Goal: Task Accomplishment & Management: Manage account settings

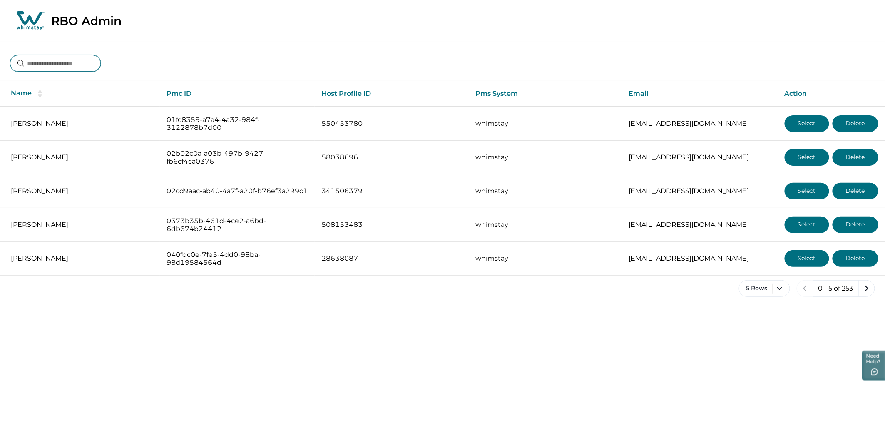
click at [74, 57] on input at bounding box center [55, 63] width 91 height 17
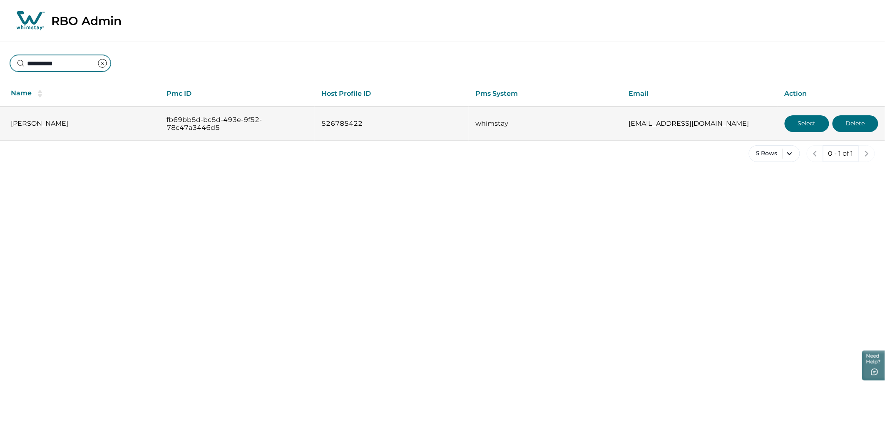
type input "**********"
click at [802, 126] on button "Select" at bounding box center [806, 123] width 45 height 17
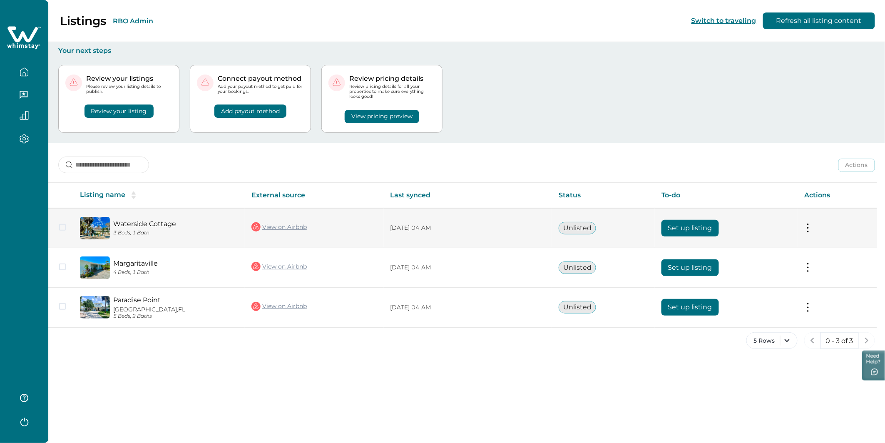
click at [807, 226] on button at bounding box center [807, 227] width 7 height 9
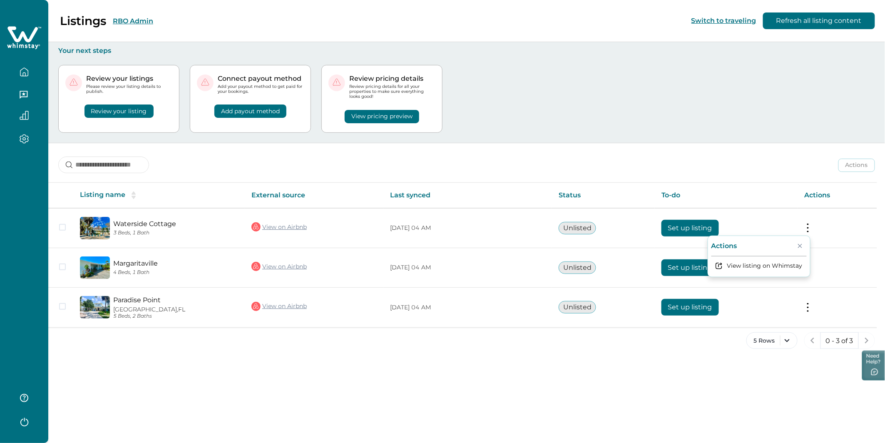
click at [288, 395] on div "Listings RBO Admin Switch to traveling Refresh all listing content Your next st…" at bounding box center [466, 221] width 836 height 443
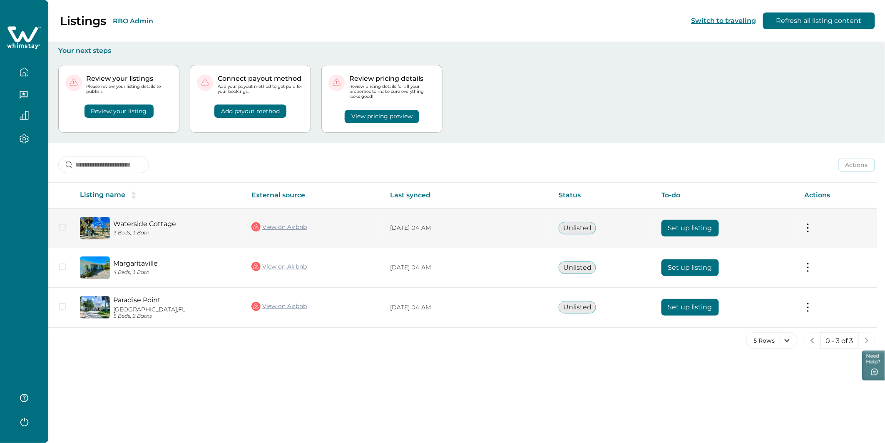
click at [84, 226] on img at bounding box center [95, 228] width 30 height 22
click at [128, 222] on link "Waterside Cottage" at bounding box center [175, 224] width 125 height 8
click at [808, 229] on button at bounding box center [807, 227] width 7 height 9
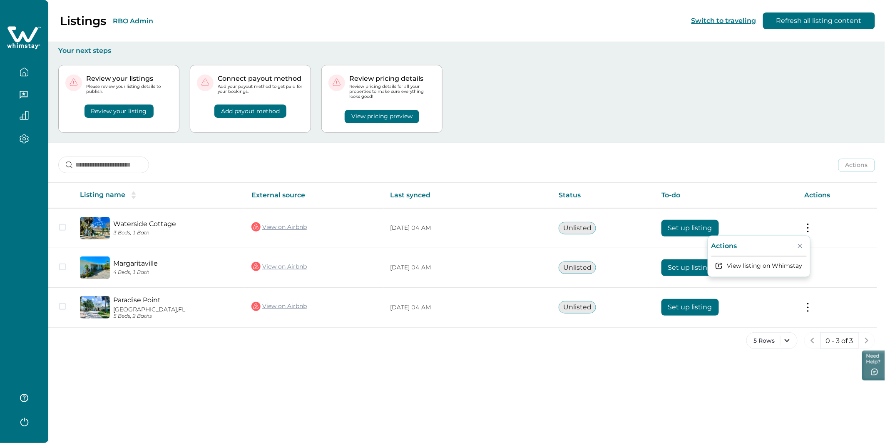
click at [601, 380] on div "Listings RBO Admin Switch to traveling Refresh all listing content Your next st…" at bounding box center [466, 221] width 836 height 443
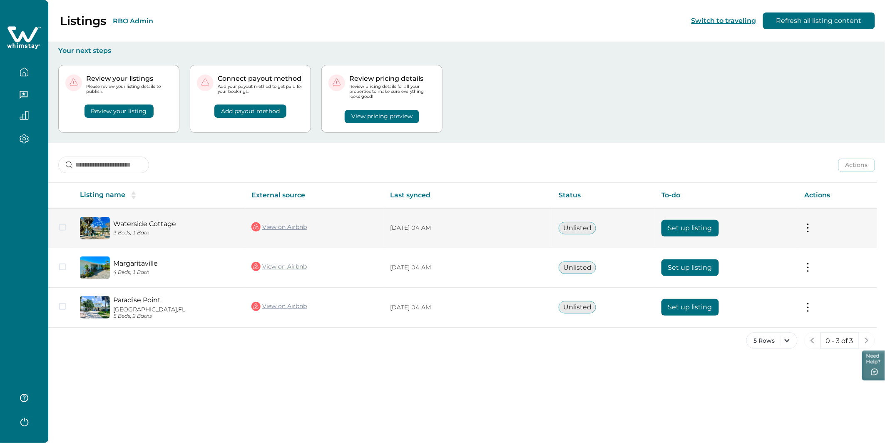
click at [700, 226] on button "Set up listing" at bounding box center [689, 228] width 57 height 17
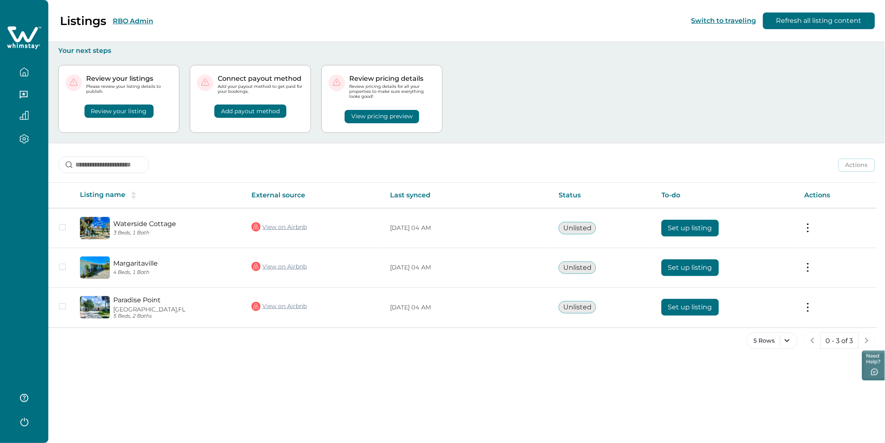
click at [384, 116] on button "View pricing preview" at bounding box center [382, 116] width 74 height 13
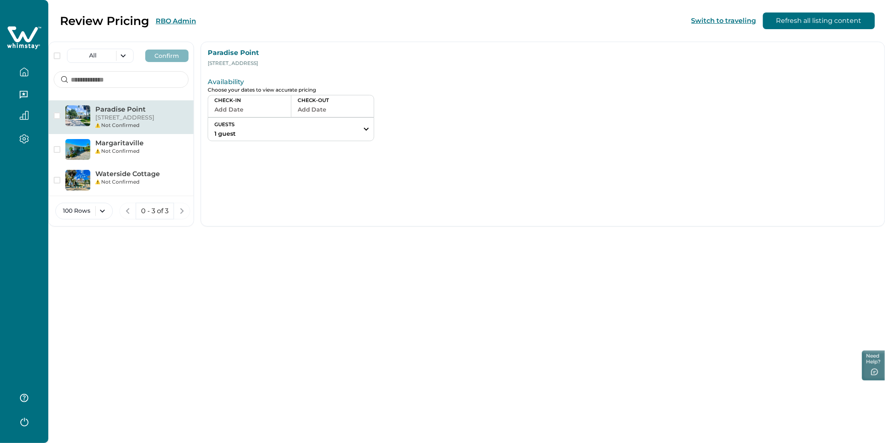
click at [285, 111] on button "Add Date" at bounding box center [249, 110] width 70 height 12
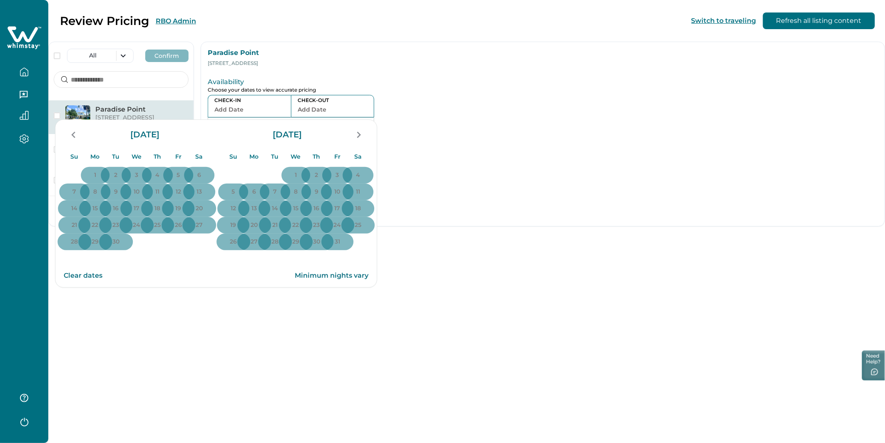
click at [554, 75] on div "Availability Choose your dates to view accurate pricing CHECK-IN Add Date CHECK…" at bounding box center [445, 107] width 474 height 68
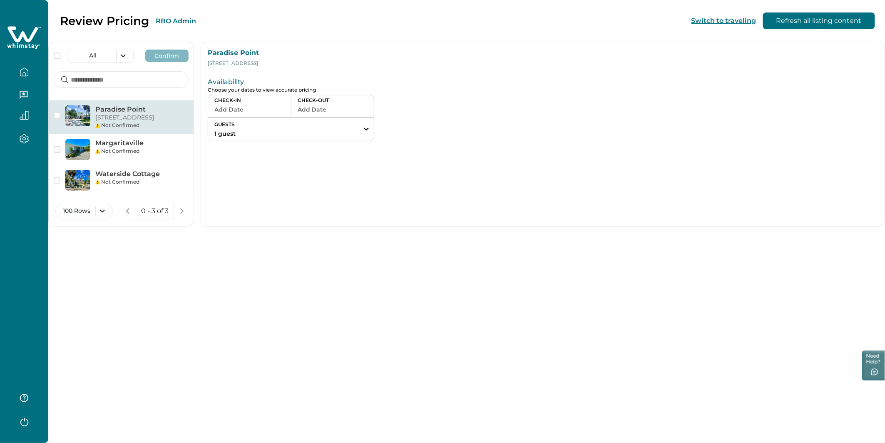
click at [13, 62] on div at bounding box center [24, 68] width 35 height 23
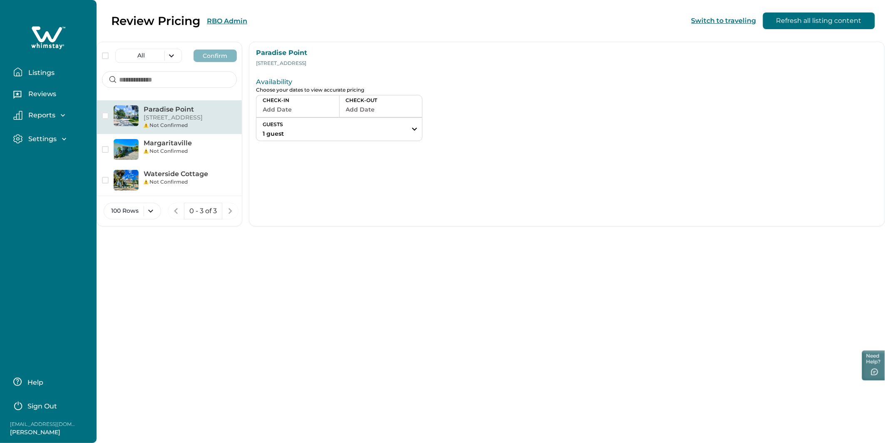
click at [38, 69] on p "Listings" at bounding box center [40, 73] width 29 height 8
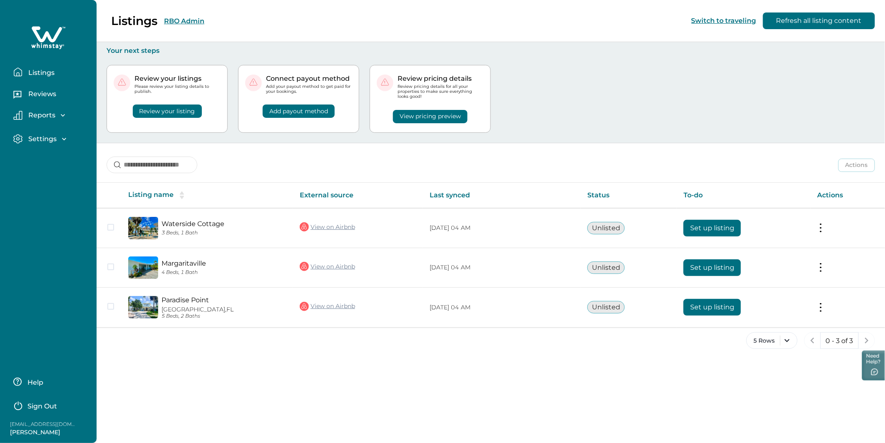
click at [44, 135] on p "Settings" at bounding box center [41, 139] width 31 height 8
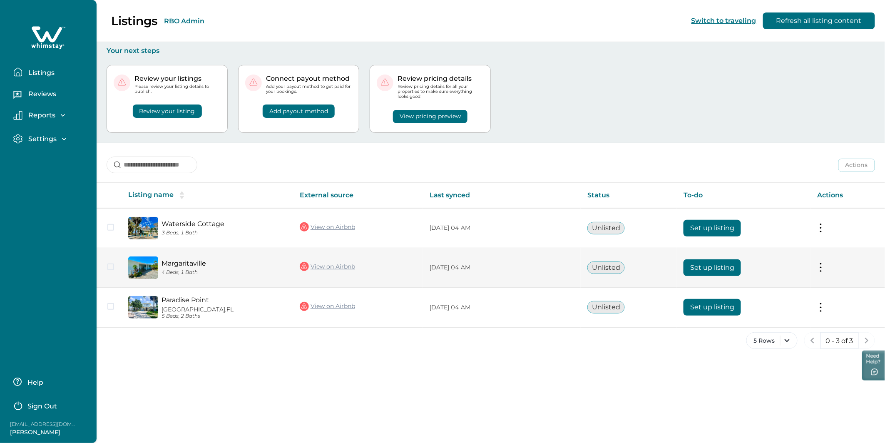
click at [715, 270] on button "Set up listing" at bounding box center [711, 267] width 57 height 17
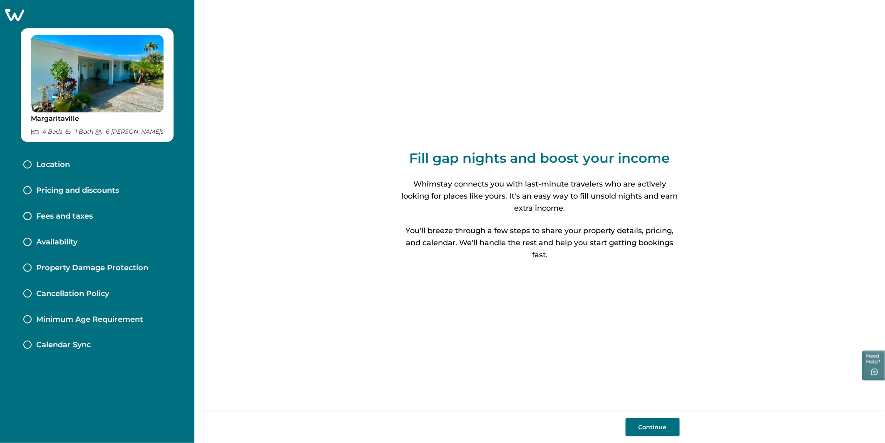
click at [80, 184] on div "Pricing and discounts" at bounding box center [97, 191] width 161 height 26
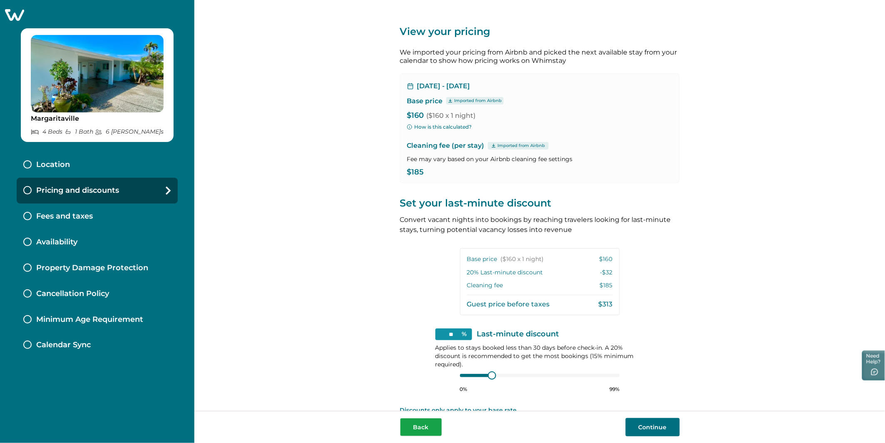
click at [431, 428] on button "Back" at bounding box center [421, 427] width 42 height 18
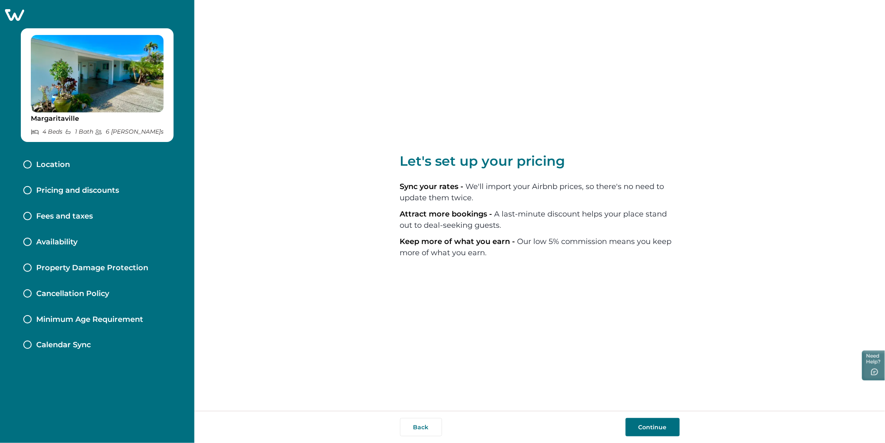
click at [431, 428] on button "Back" at bounding box center [421, 427] width 42 height 18
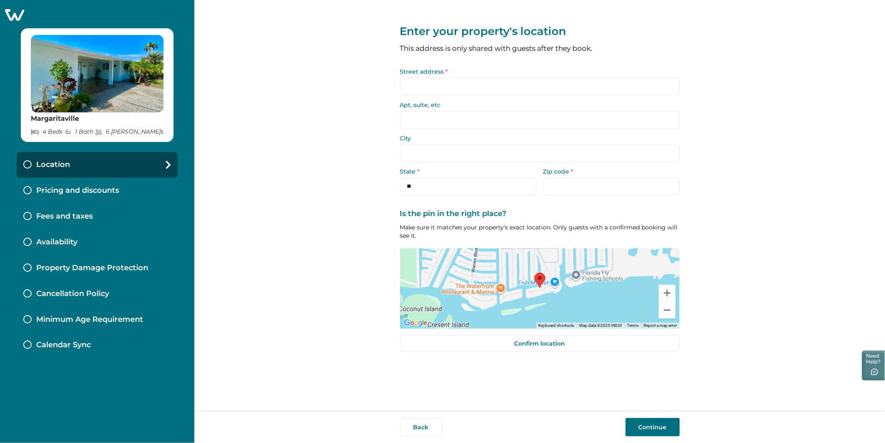
click at [431, 428] on button "Back" at bounding box center [421, 427] width 42 height 18
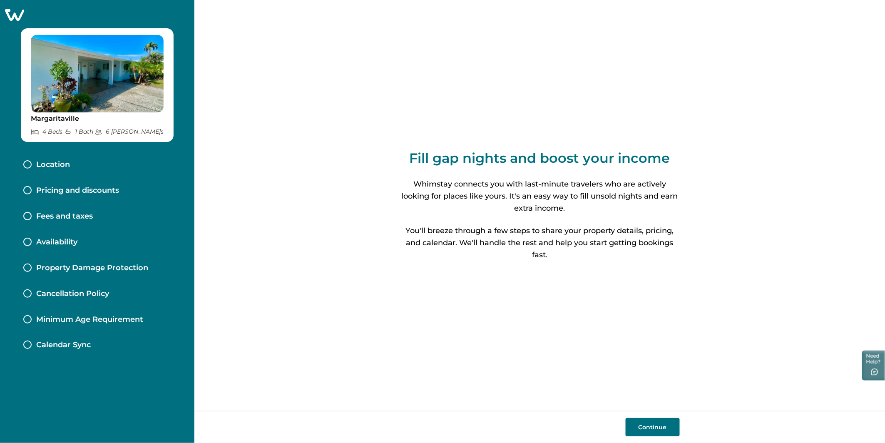
click at [18, 13] on icon at bounding box center [14, 15] width 19 height 12
